Goal: Transaction & Acquisition: Obtain resource

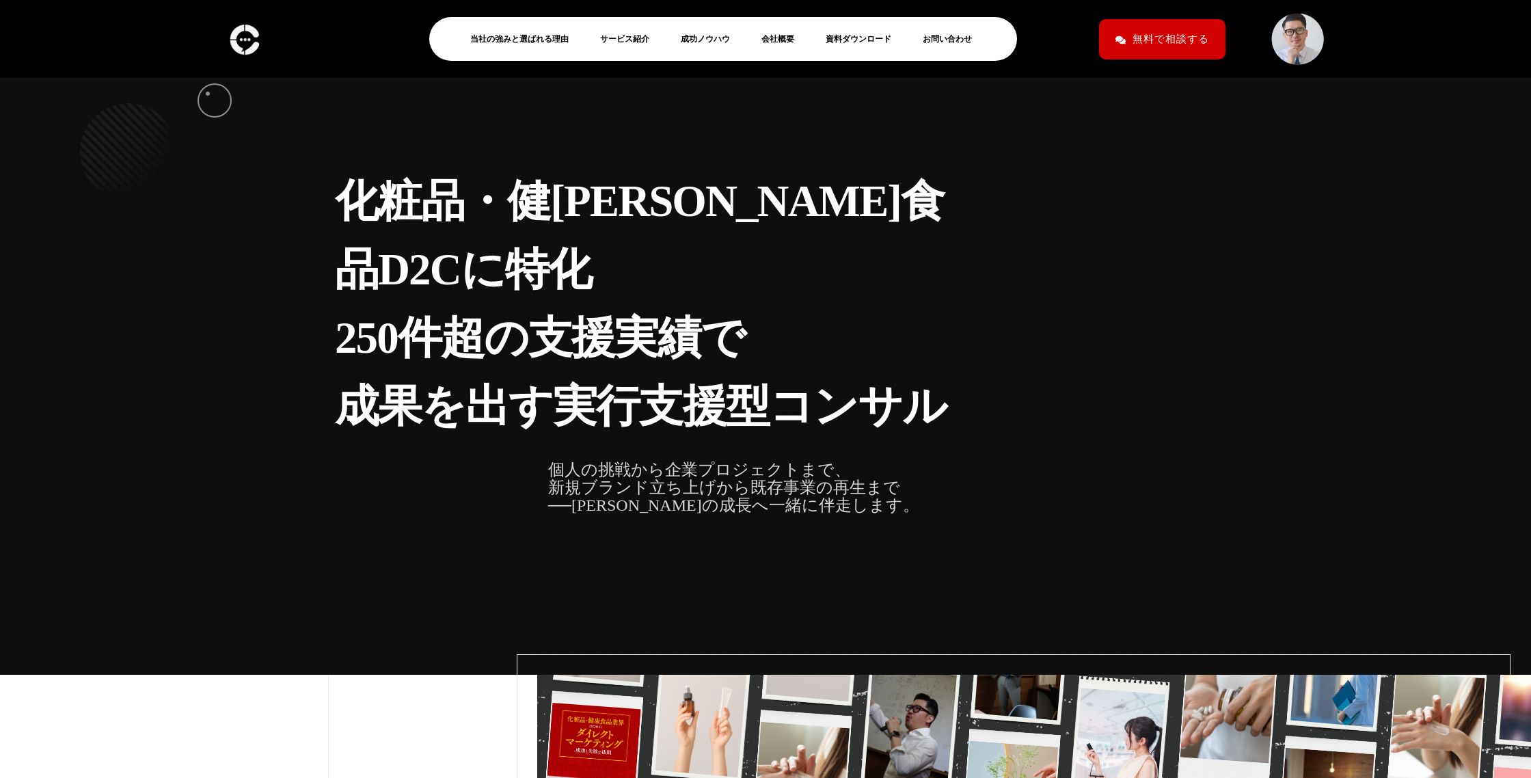
click at [208, 94] on div "化 粧 品 ・ 健 康 食 品 D 2 C に 特 化 2 5 0 件 超 の 支 援 実 績 で 成 果 を 出 す 実 [PERSON_NAME] 援 型…" at bounding box center [765, 337] width 1531 height 675
click at [198, 115] on div "化 粧 品 ・ 健 康 食 品 D 2 C に 特 化 2 5 0 件 超 の 支 援 実 績 で 成 果 を 出 す 実 行 支 援 型 コ ン サ ル 個…" at bounding box center [765, 337] width 1531 height 675
click at [867, 42] on link "資料ダウンロード" at bounding box center [864, 39] width 77 height 16
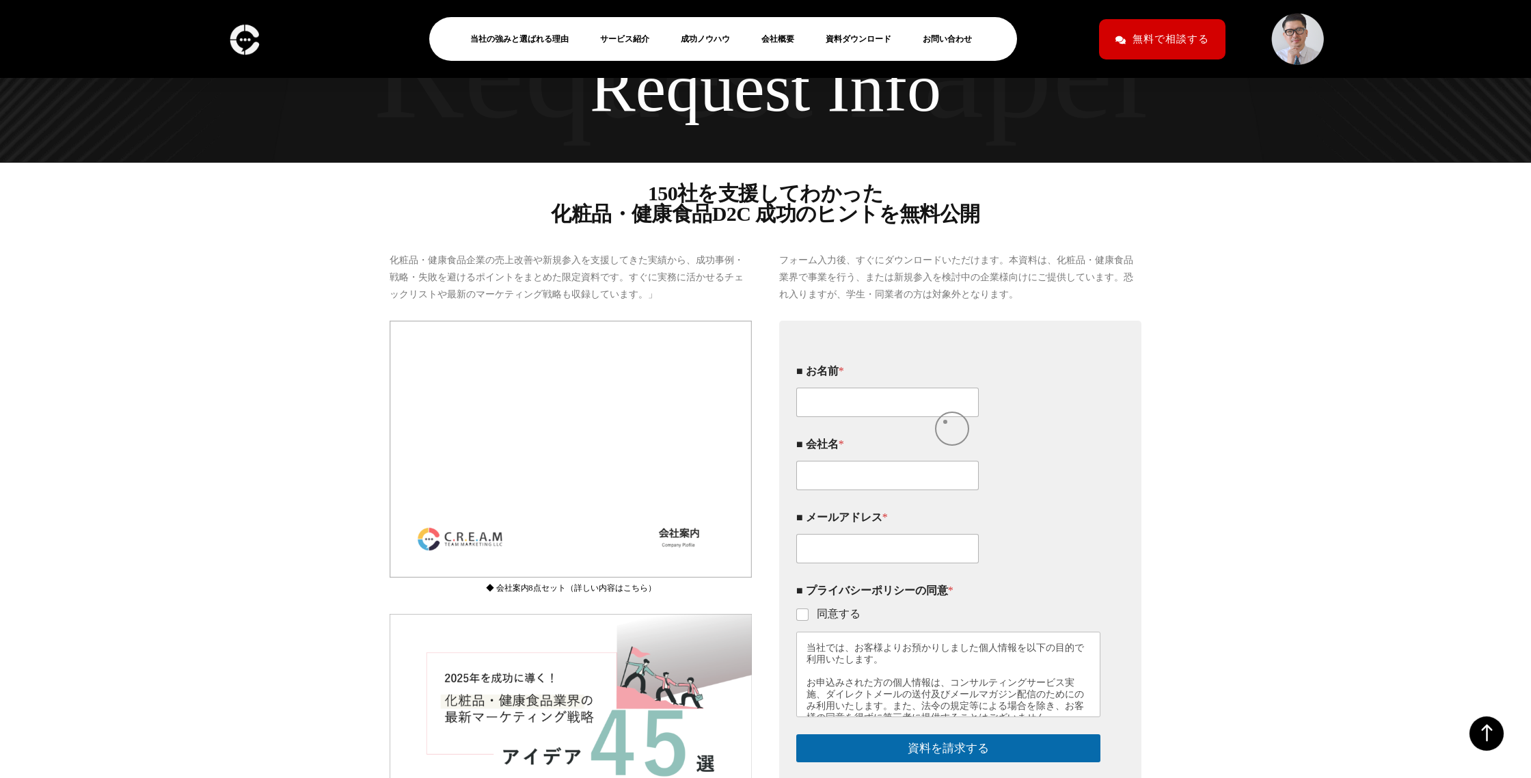
scroll to position [311, 0]
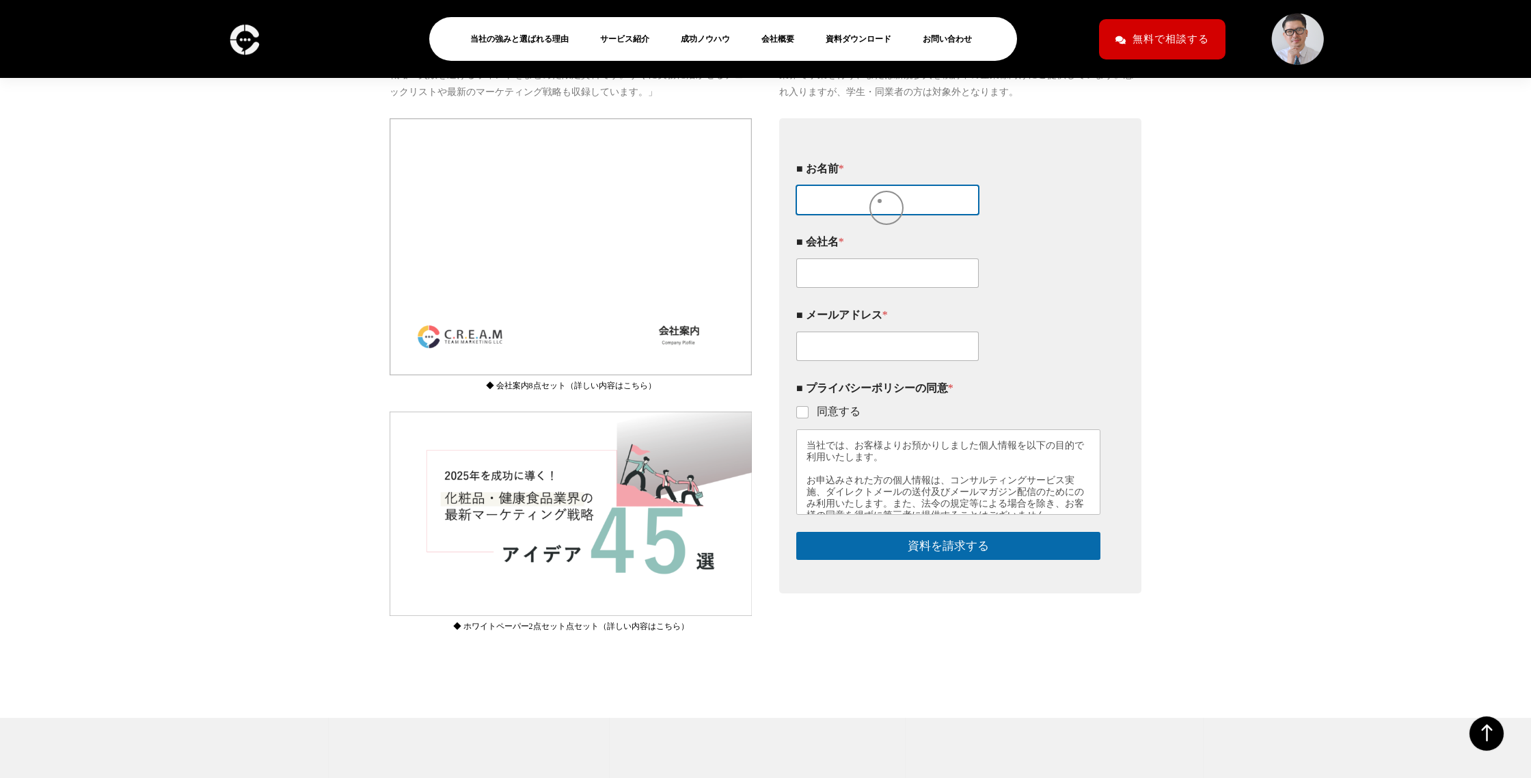
click at [880, 201] on input "■ お名前 *" at bounding box center [887, 199] width 183 height 29
type input "田邉　麻友子"
click at [842, 288] on input "■ 会社名 *" at bounding box center [887, 272] width 183 height 29
type input "株式会社プルソワン"
click at [851, 361] on input "■ メールアドレス *" at bounding box center [887, 346] width 183 height 29
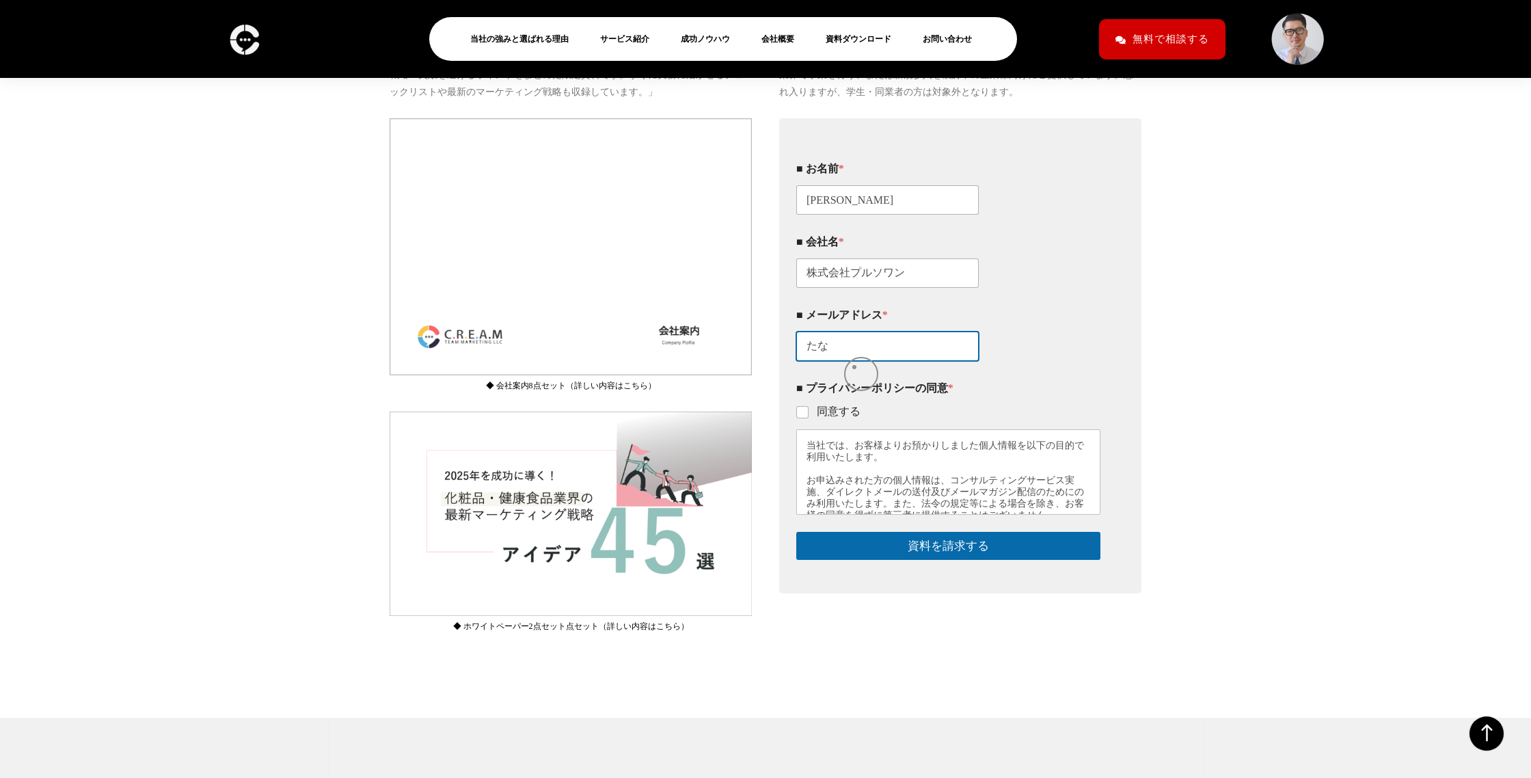
type input "た"
type input "tanabe.poursoin@gmail.com"
click at [801, 418] on input "同意する" at bounding box center [803, 412] width 11 height 11
checkbox input "true"
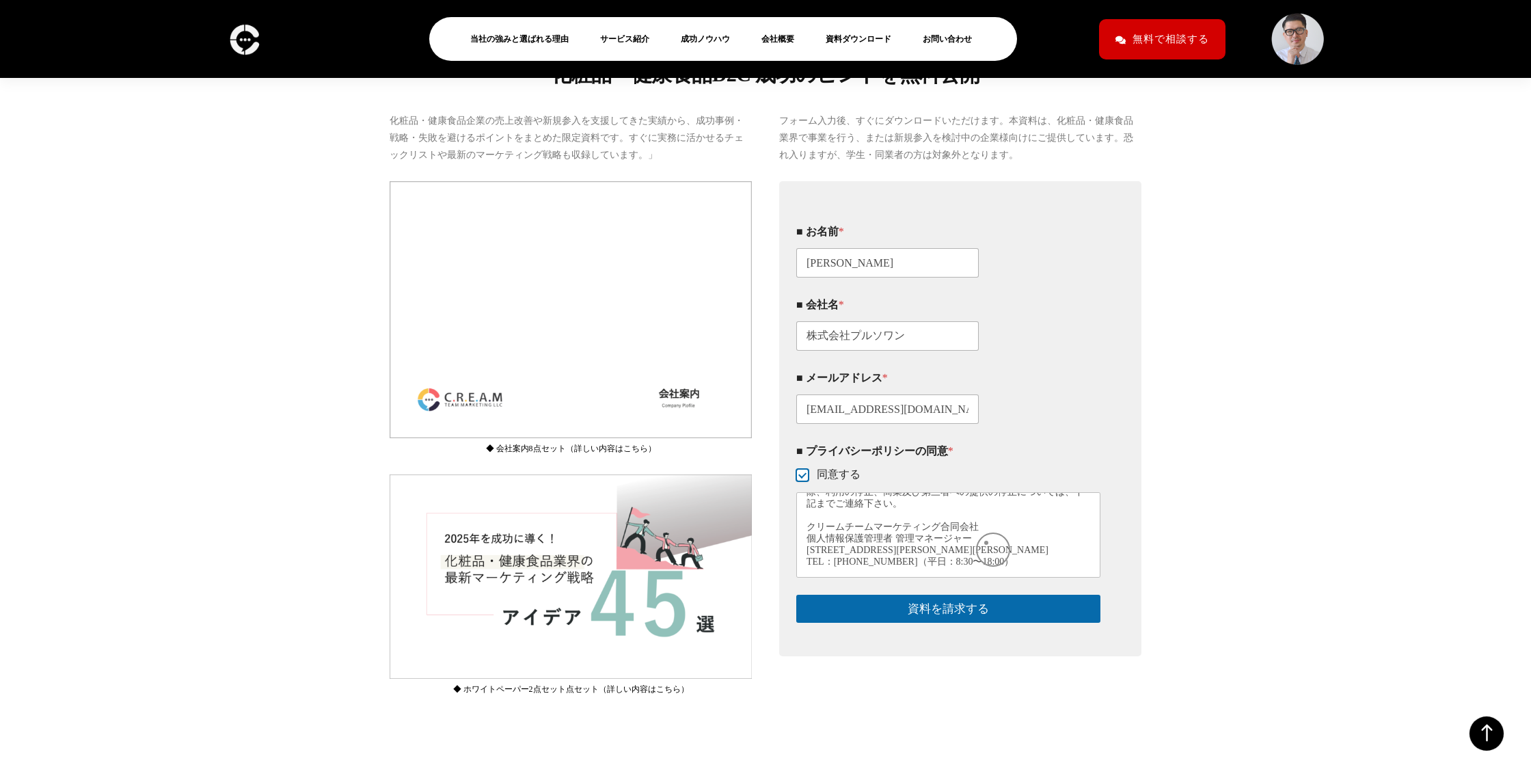
scroll to position [385, 0]
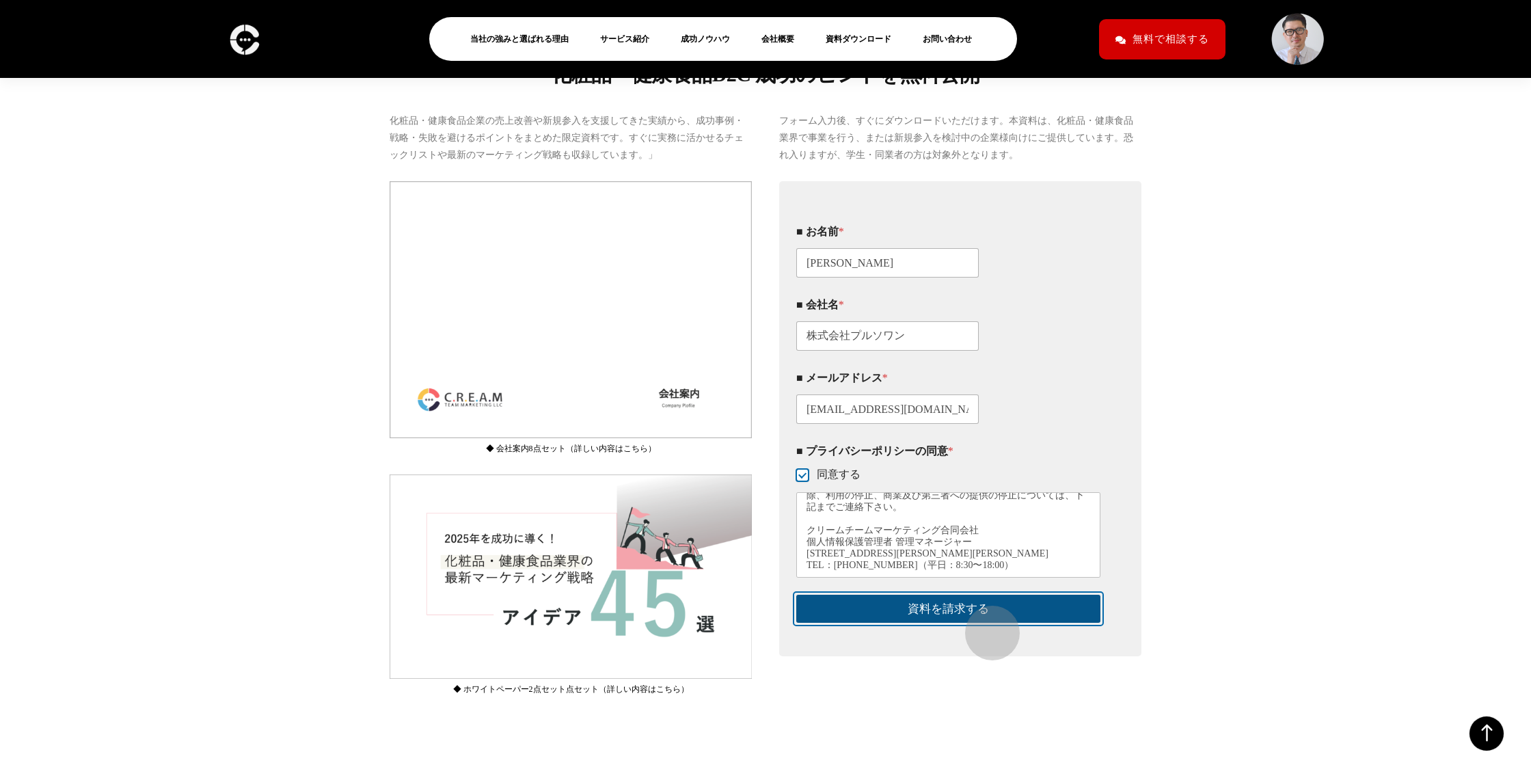
click at [986, 623] on button "資料を請求する" at bounding box center [948, 609] width 304 height 28
